Goal: Information Seeking & Learning: Learn about a topic

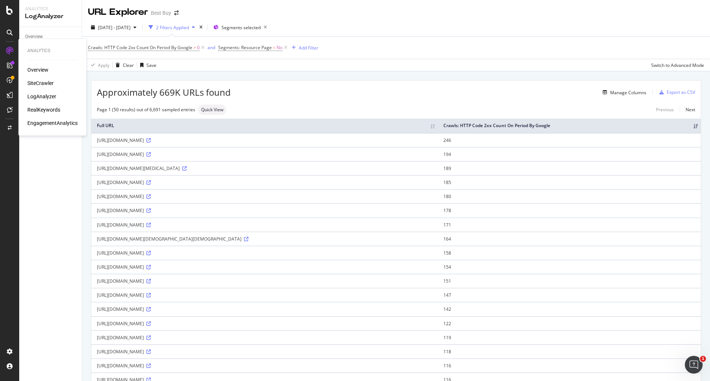
click at [39, 81] on div "SiteCrawler" at bounding box center [40, 83] width 26 height 7
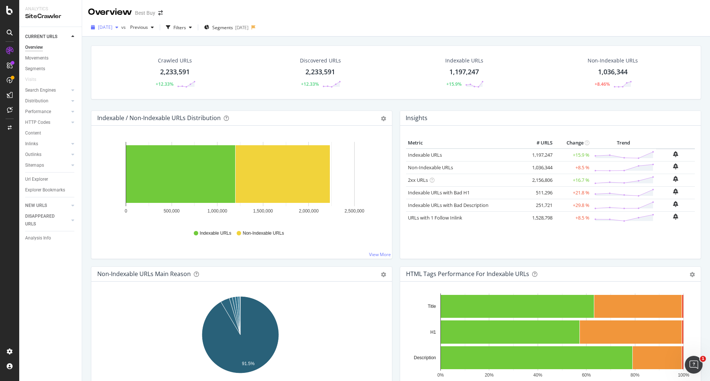
click at [121, 24] on div "[DATE]" at bounding box center [104, 27] width 33 height 11
click at [135, 57] on div "[DATE]" at bounding box center [143, 54] width 89 height 7
drag, startPoint x: 48, startPoint y: 119, endPoint x: 66, endPoint y: 119, distance: 17.4
click at [48, 119] on div "HTTP Codes" at bounding box center [37, 123] width 25 height 8
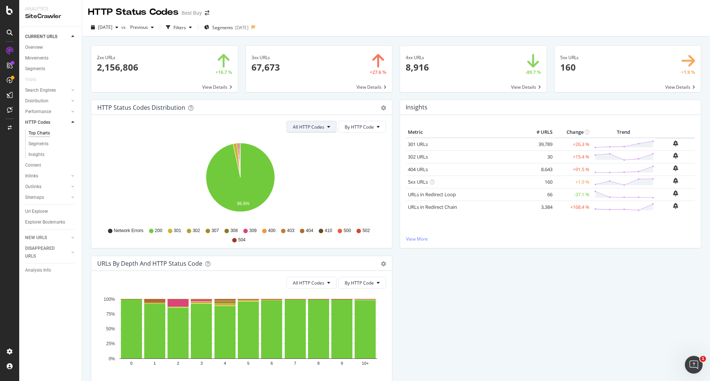
click at [322, 130] on button "All HTTP Codes" at bounding box center [312, 127] width 50 height 12
click at [313, 196] on span "4xx family" at bounding box center [309, 196] width 37 height 7
